Goal: Find specific page/section: Find specific page/section

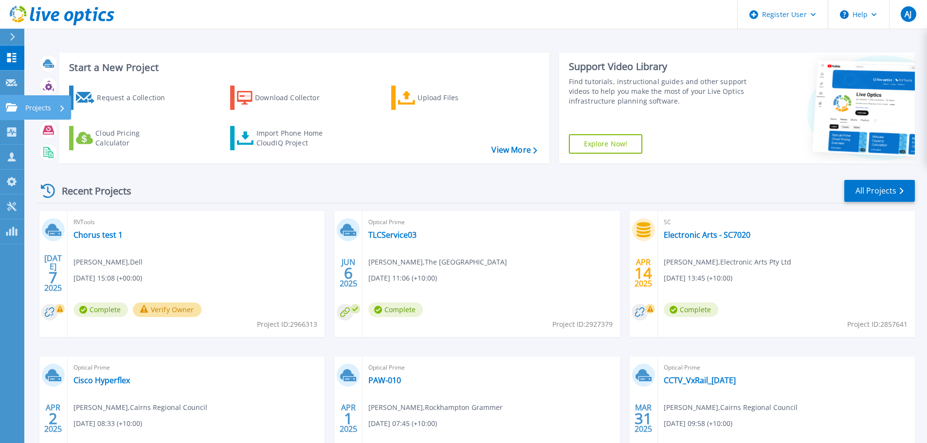
click at [21, 107] on link "Projects Projects" at bounding box center [12, 107] width 24 height 25
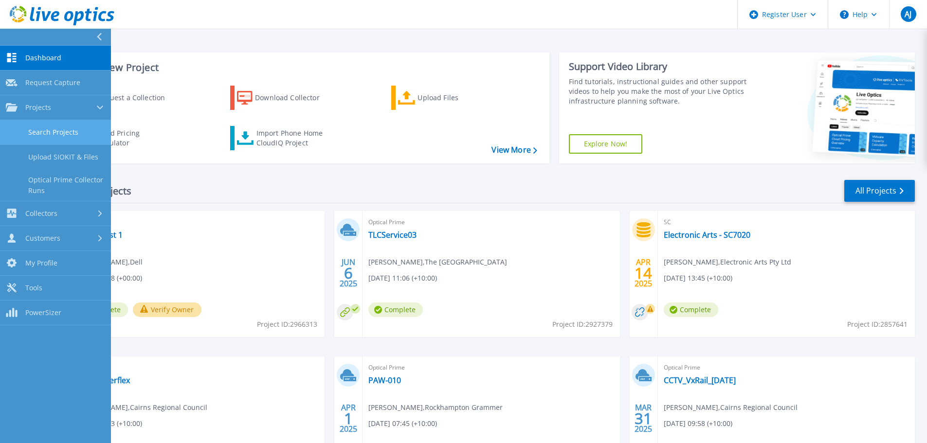
click at [87, 133] on link "Search Projects" at bounding box center [55, 132] width 111 height 25
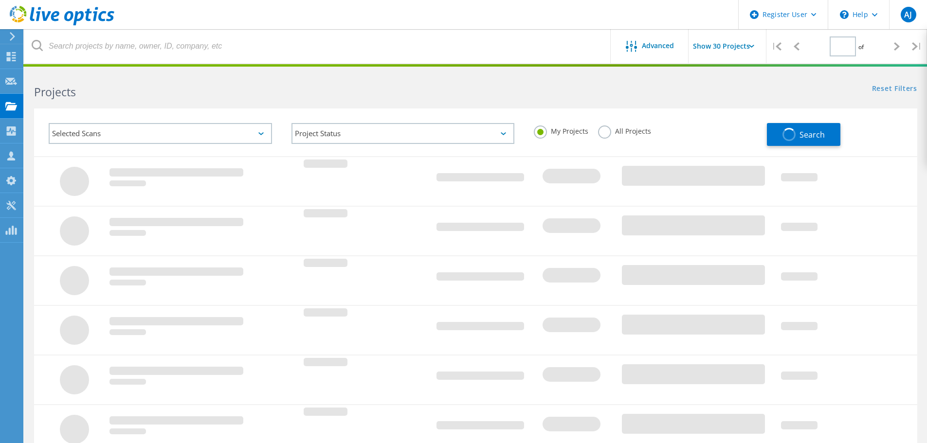
type input "1"
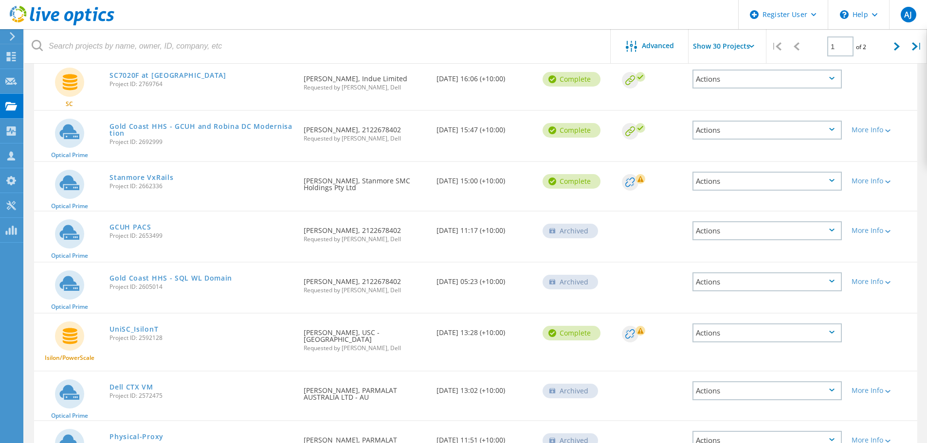
scroll to position [842, 0]
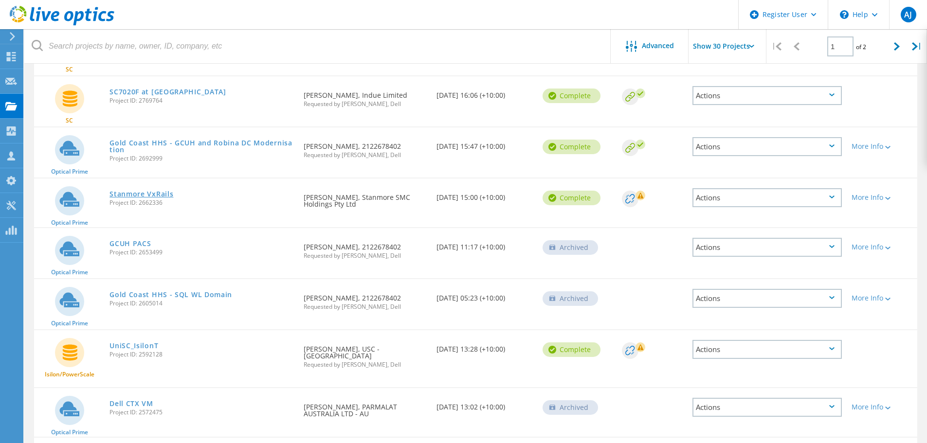
click at [160, 191] on link "Stanmore VxRails" at bounding box center [141, 194] width 64 height 7
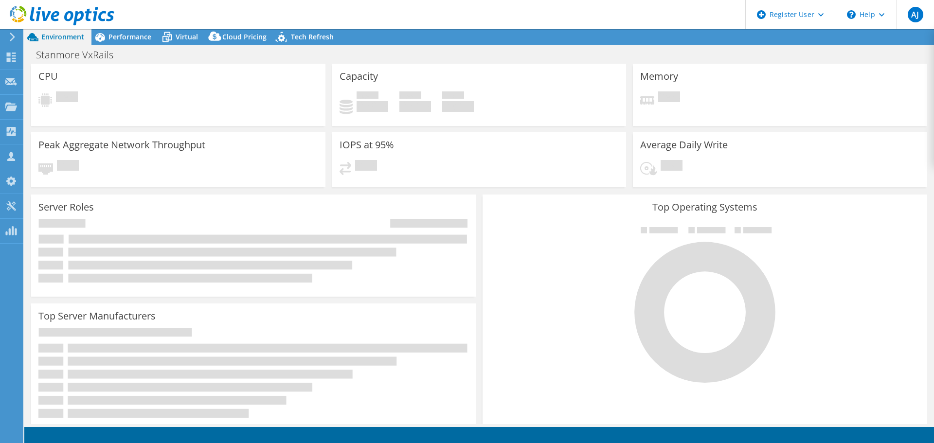
select select "Australia"
select select "USD"
